Goal: Task Accomplishment & Management: Use online tool/utility

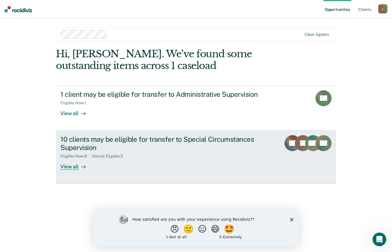
click at [182, 165] on div "10 clients may be eligible for transfer to Special Circumstances Supervision El…" at bounding box center [167, 152] width 215 height 35
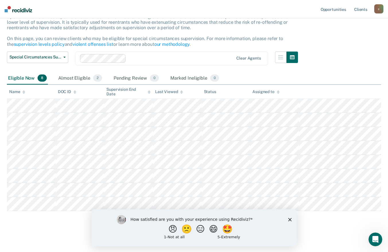
scroll to position [42, 0]
click at [287, 220] on div "How satisfied are you with your experience using Recidiviz? 😠 🙁 😑 😄 🤩 1 - Not a…" at bounding box center [193, 227] width 205 height 37
click at [288, 220] on icon "Close survey" at bounding box center [289, 219] width 3 height 3
